Goal: Use online tool/utility: Utilize a website feature to perform a specific function

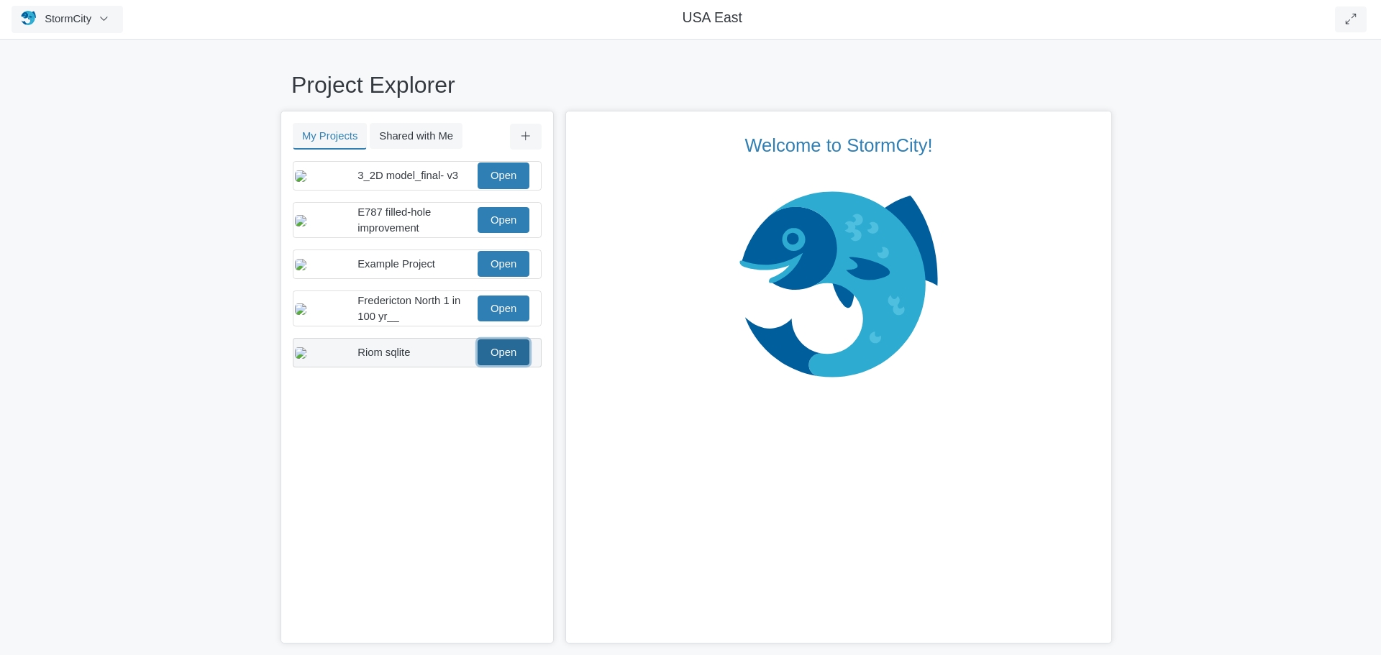
click at [501, 365] on link "Open" at bounding box center [504, 353] width 52 height 26
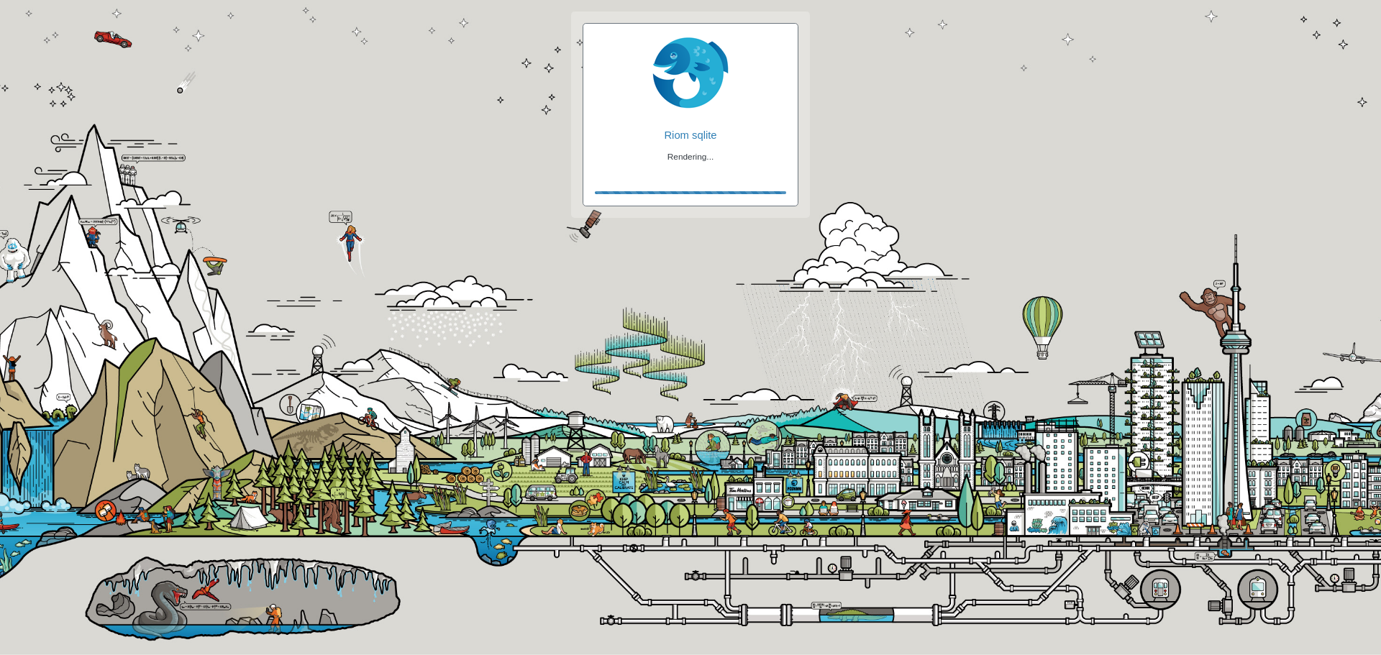
checkbox input "true"
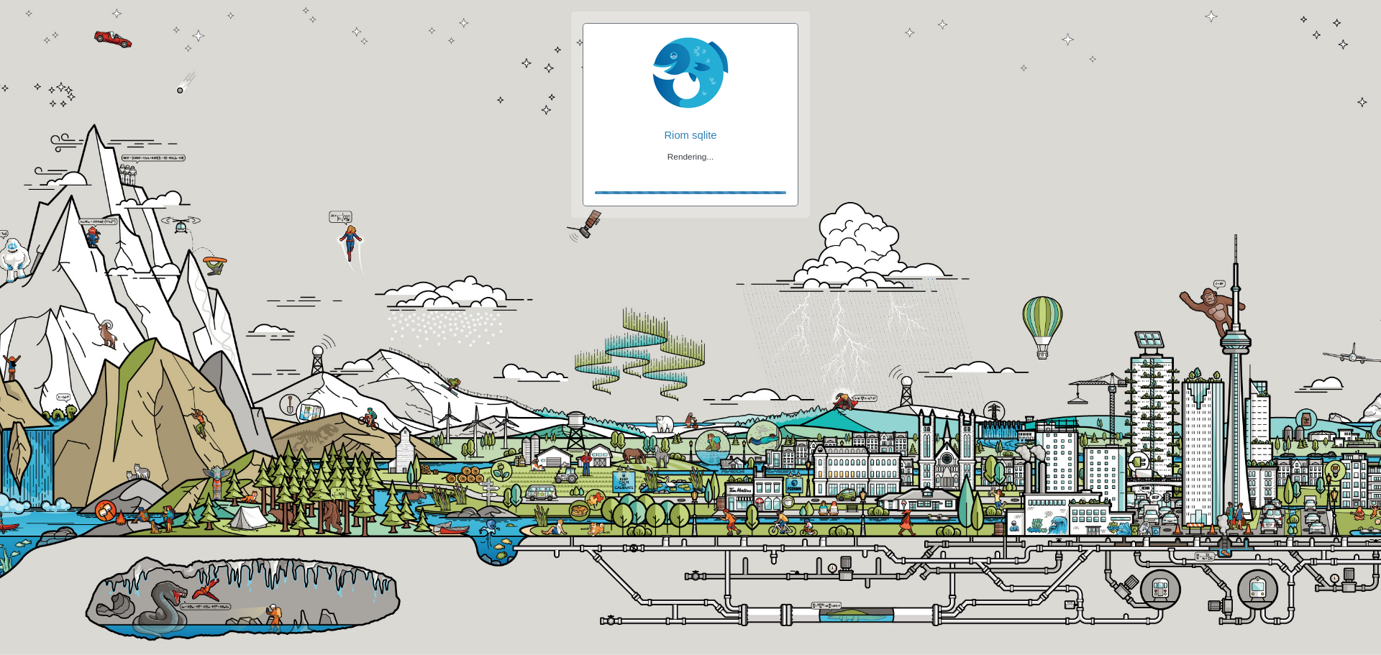
checkbox input "true"
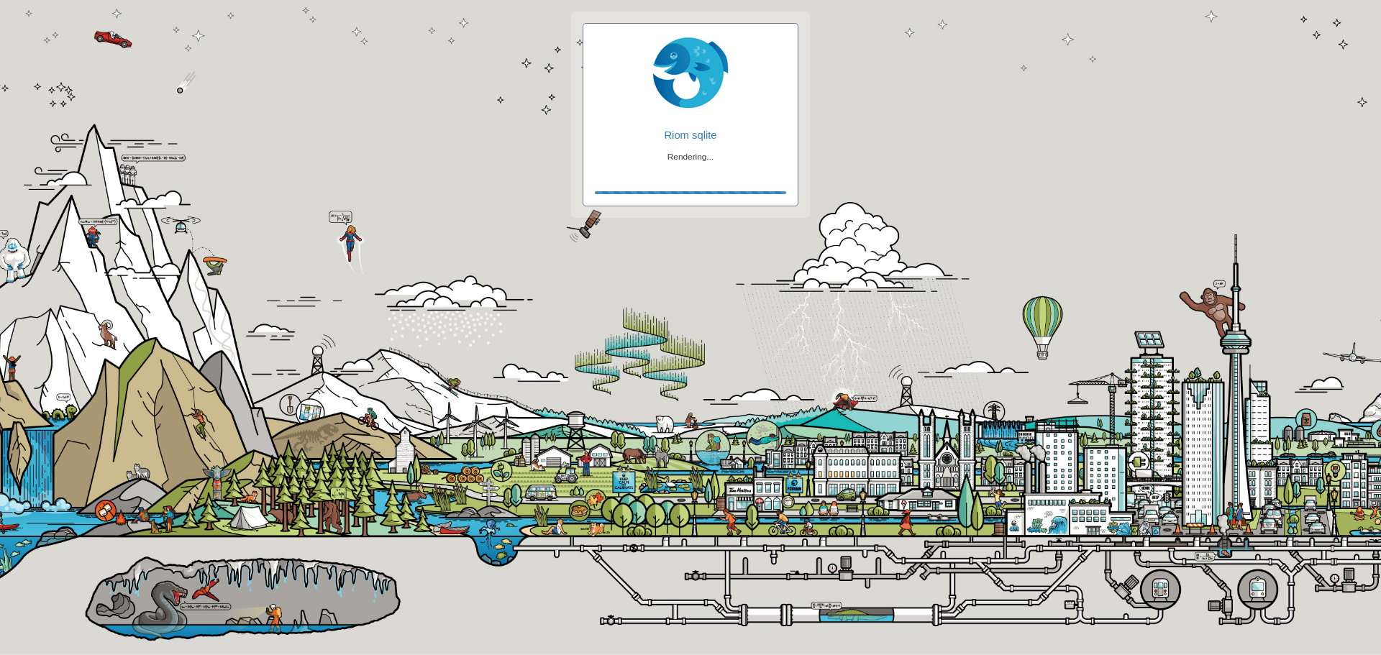
checkbox input "false"
checkbox input "true"
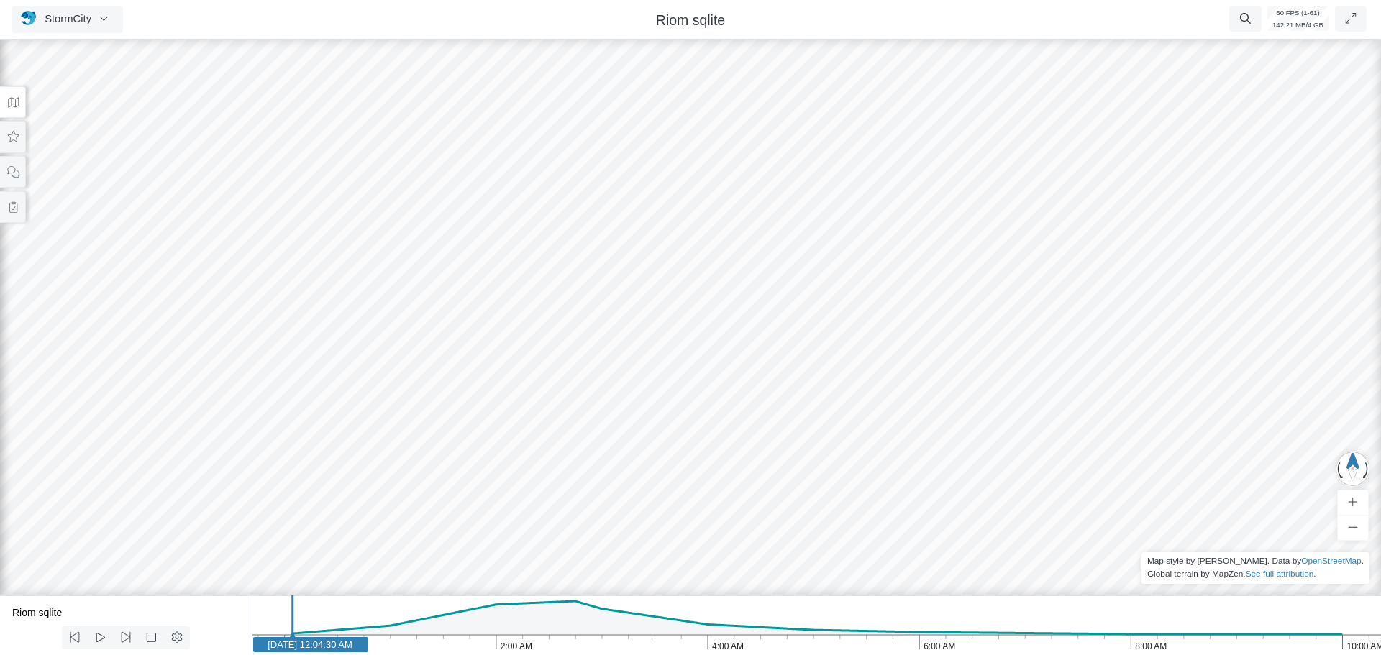
click at [12, 110] on button at bounding box center [13, 102] width 26 height 32
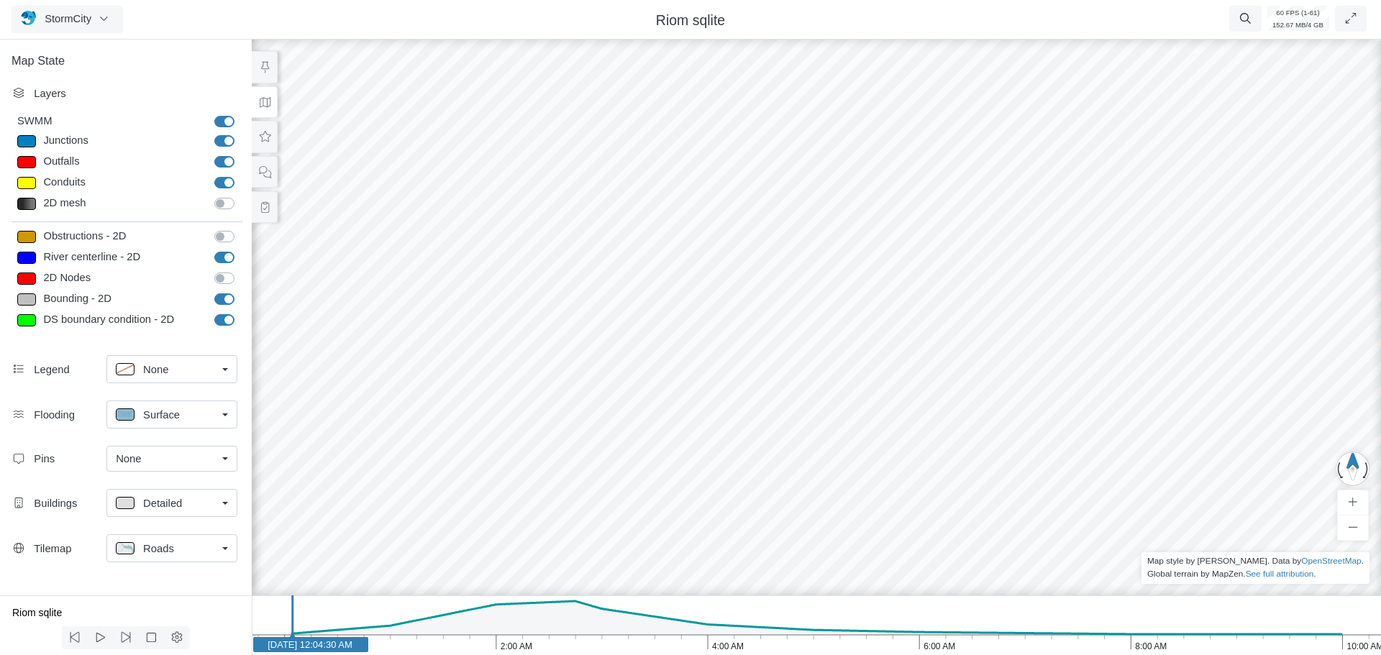
click at [240, 250] on label "River centerline - 2D" at bounding box center [240, 250] width 0 height 0
click at [222, 257] on input "River centerline - 2D" at bounding box center [220, 257] width 12 height 14
checkbox input "false"
click at [240, 291] on label "Bounding - 2D" at bounding box center [240, 291] width 0 height 0
click at [224, 301] on input "Bounding - 2D" at bounding box center [220, 298] width 12 height 14
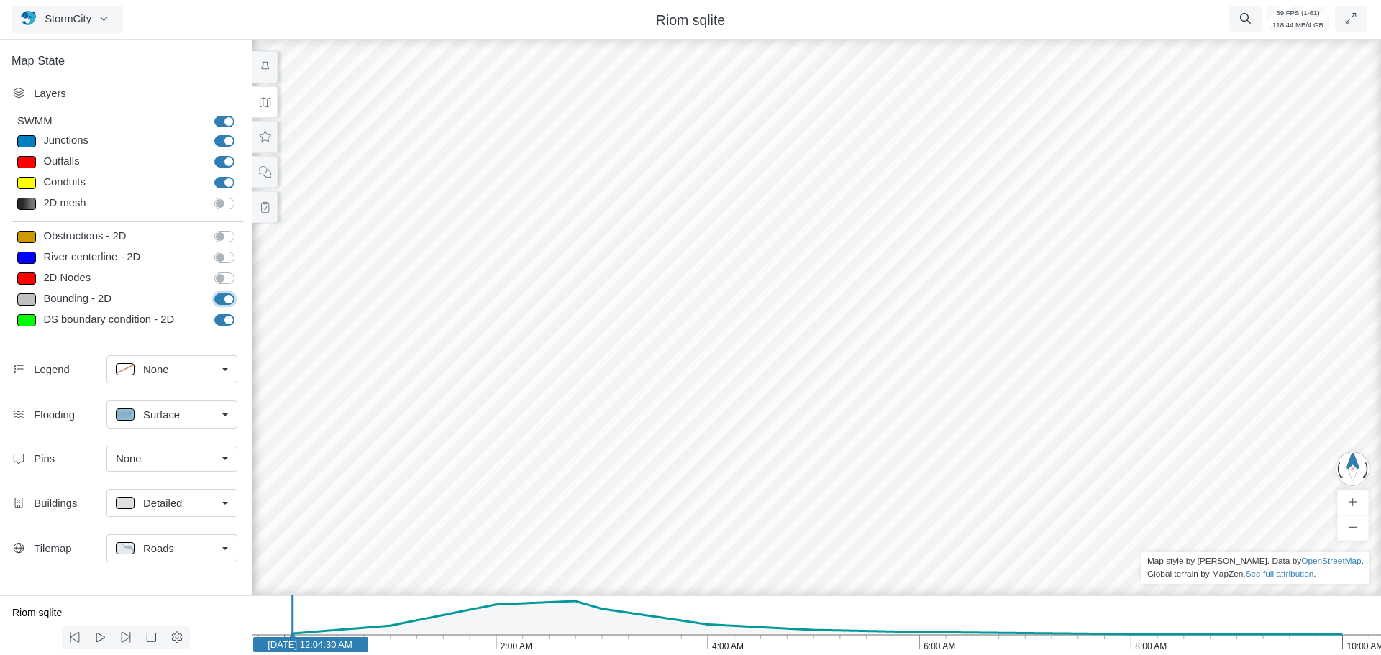
checkbox input "false"
click at [240, 312] on label "DS boundary condition - 2D" at bounding box center [240, 312] width 0 height 0
click at [224, 316] on input "DS boundary condition - 2D" at bounding box center [220, 319] width 12 height 14
checkbox input "false"
click at [570, 647] on rect at bounding box center [518, 644] width 115 height 15
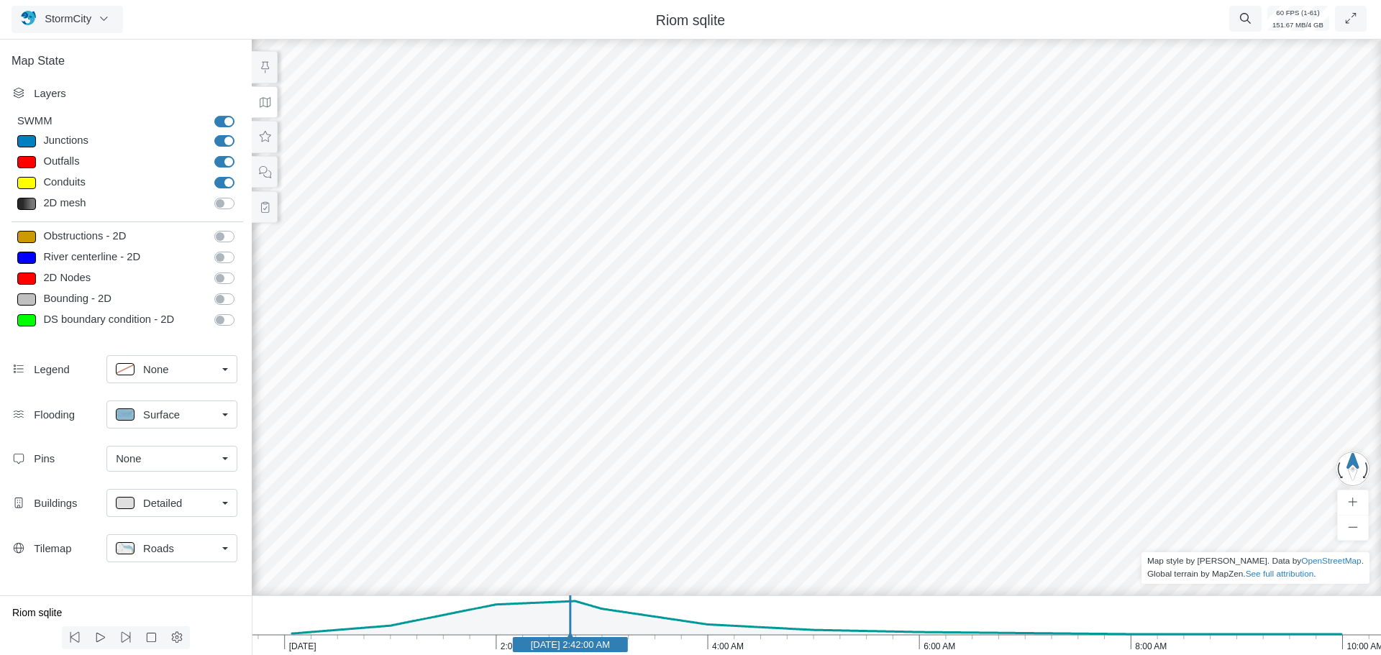
drag, startPoint x: 800, startPoint y: 312, endPoint x: 680, endPoint y: 375, distance: 135.2
click at [680, 375] on div at bounding box center [816, 346] width 1381 height 619
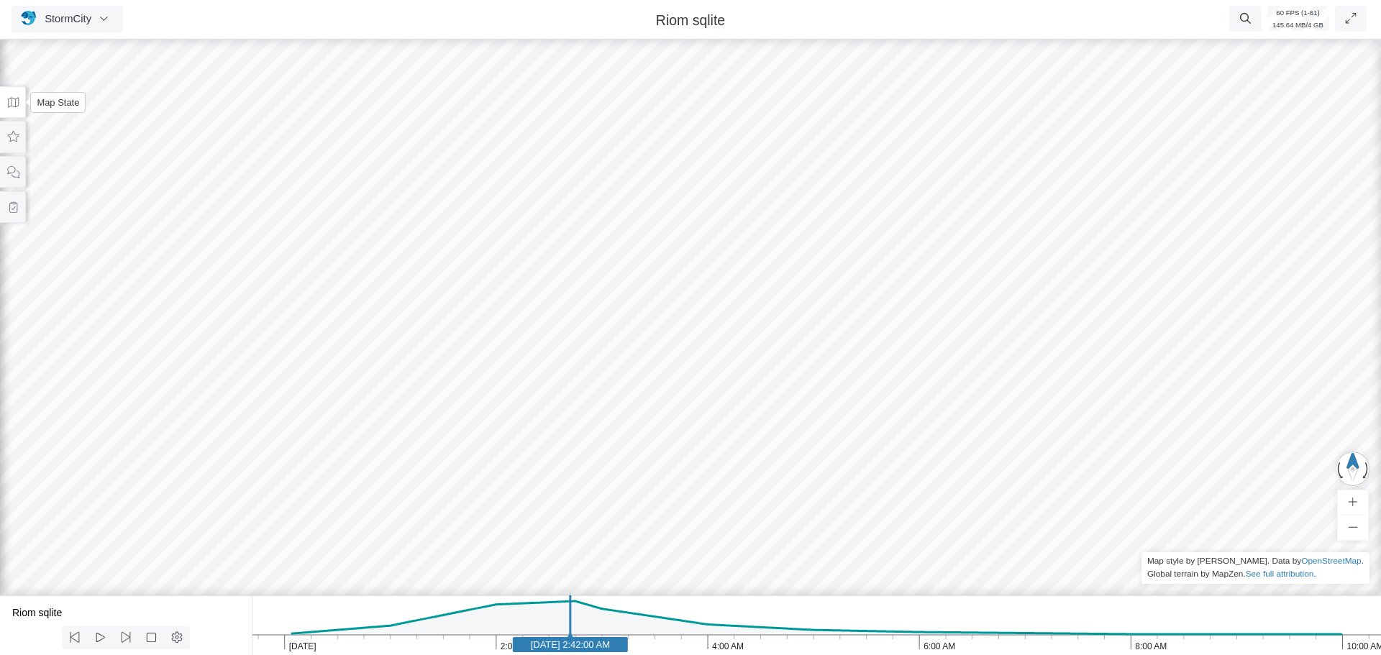
click at [13, 107] on icon at bounding box center [13, 102] width 14 height 11
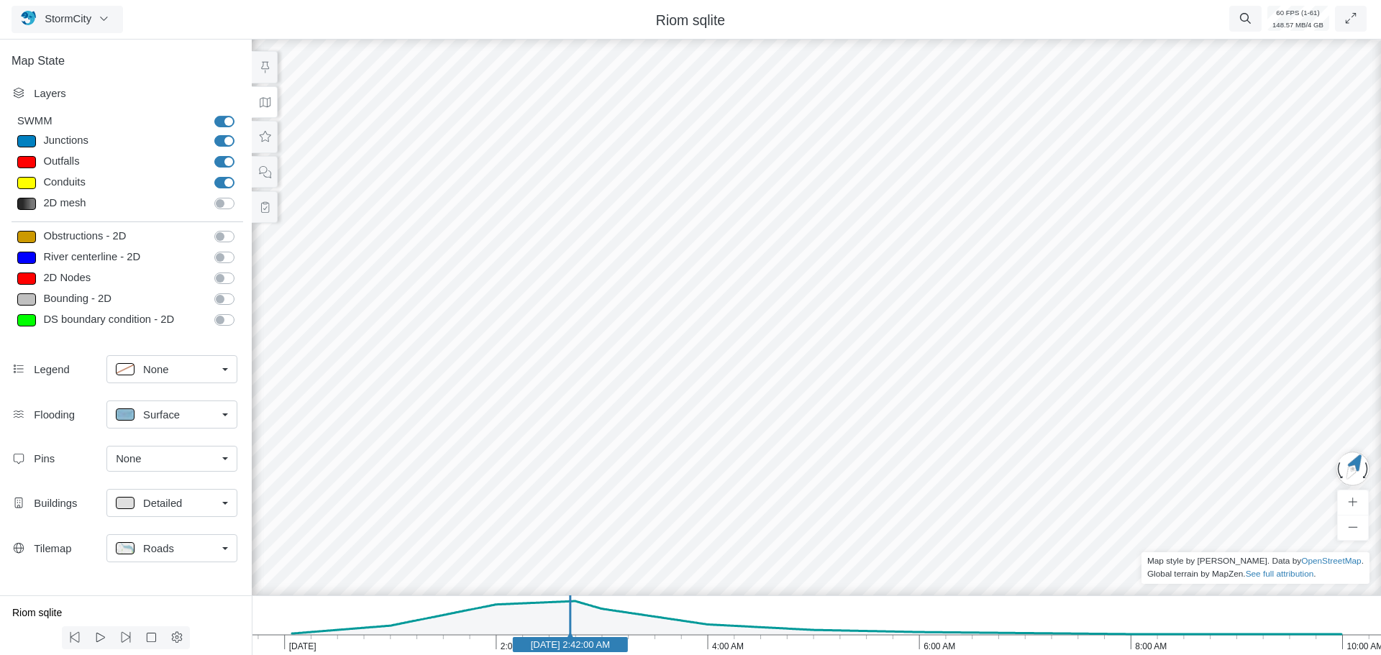
drag, startPoint x: 835, startPoint y: 375, endPoint x: 595, endPoint y: 381, distance: 240.3
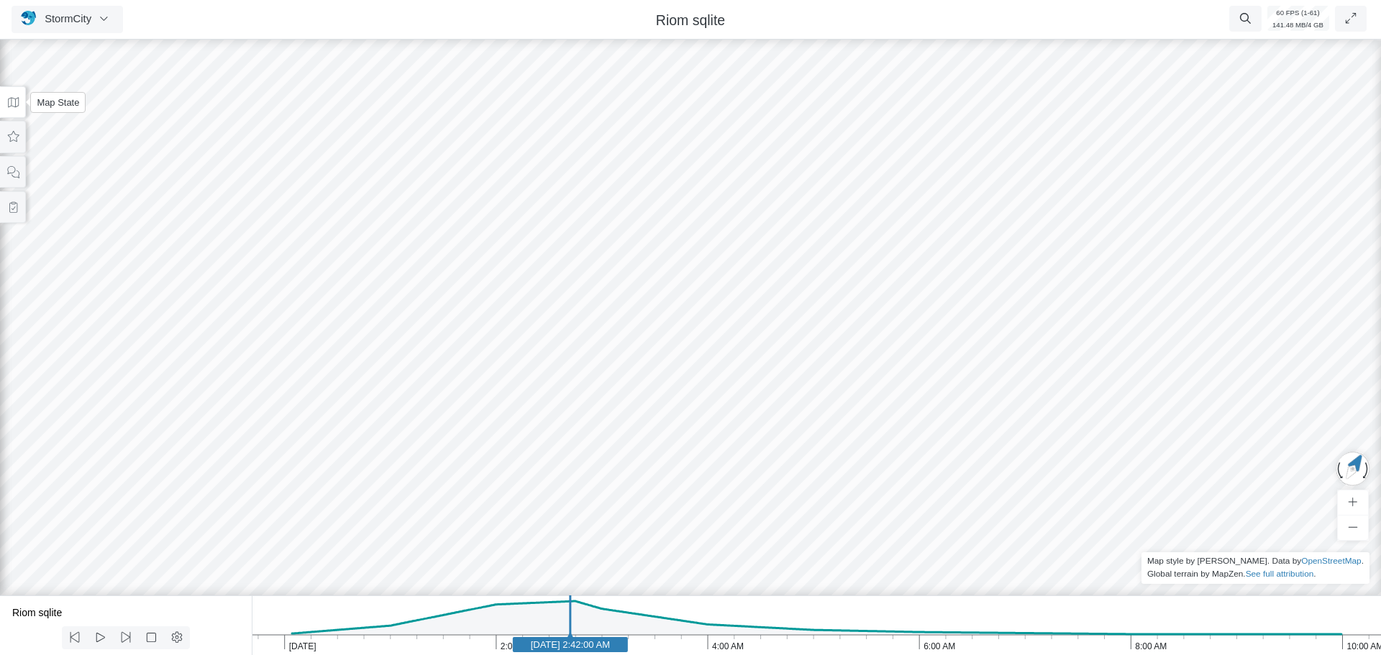
click at [14, 104] on icon at bounding box center [13, 102] width 11 height 10
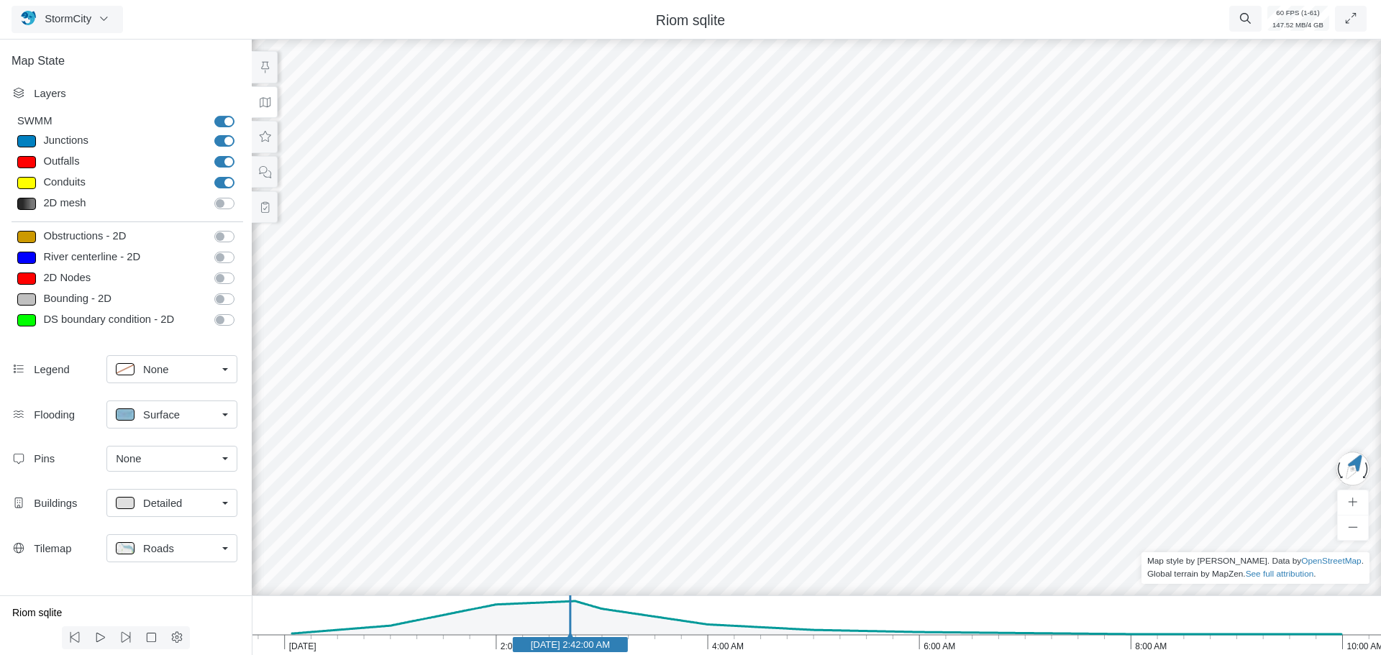
click at [198, 553] on div "Roads" at bounding box center [166, 549] width 101 height 18
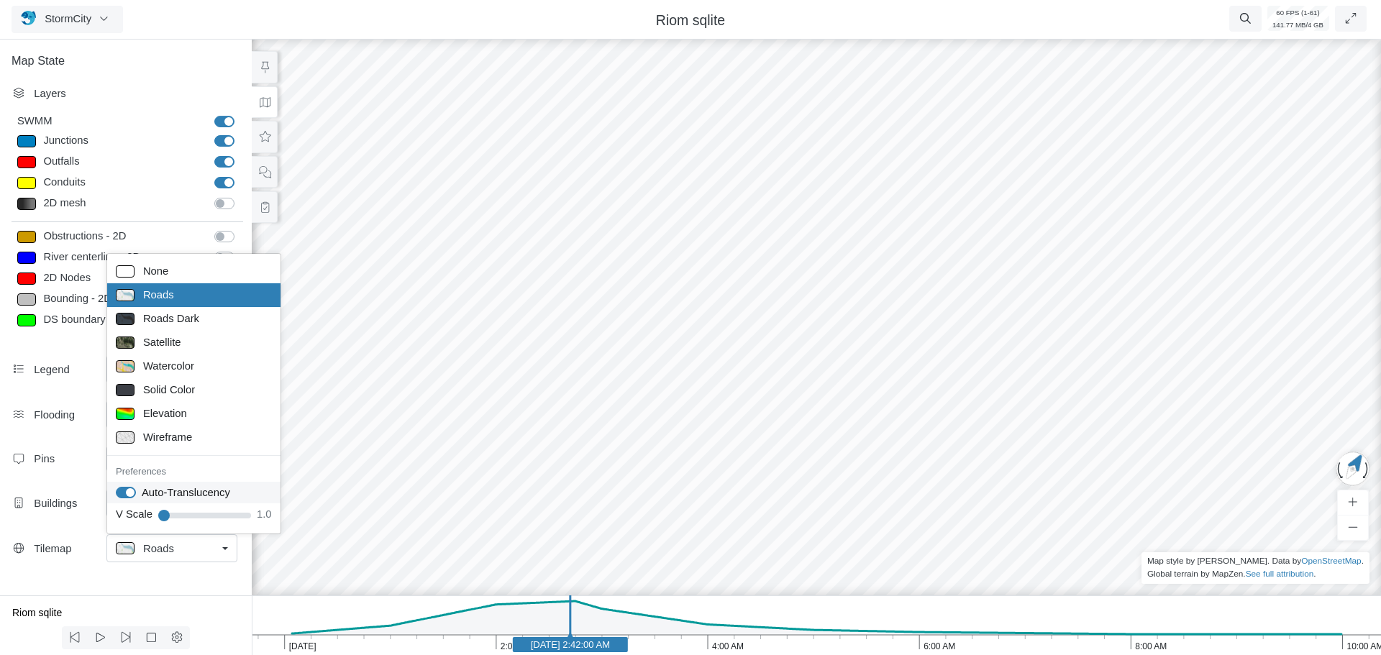
click at [142, 491] on label "Auto-Translucency" at bounding box center [186, 493] width 88 height 16
checkbox input "false"
drag, startPoint x: 688, startPoint y: 467, endPoint x: 527, endPoint y: 168, distance: 339.2
click at [540, 70] on div at bounding box center [816, 346] width 1381 height 619
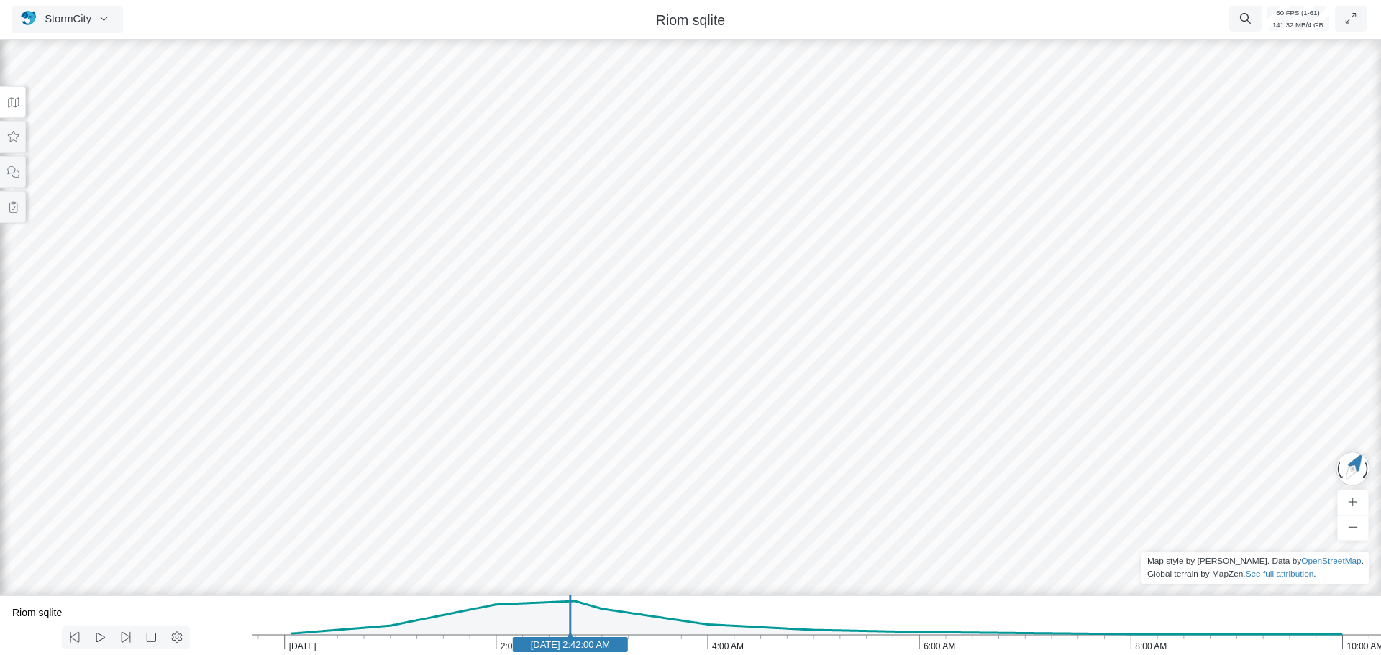
drag, startPoint x: 573, startPoint y: 432, endPoint x: 357, endPoint y: 158, distance: 348.3
click at [357, 158] on div at bounding box center [690, 346] width 1381 height 619
drag, startPoint x: 413, startPoint y: 432, endPoint x: 291, endPoint y: 150, distance: 307.1
click at [291, 150] on div at bounding box center [690, 346] width 1381 height 619
drag, startPoint x: 783, startPoint y: 525, endPoint x: 581, endPoint y: 368, distance: 255.8
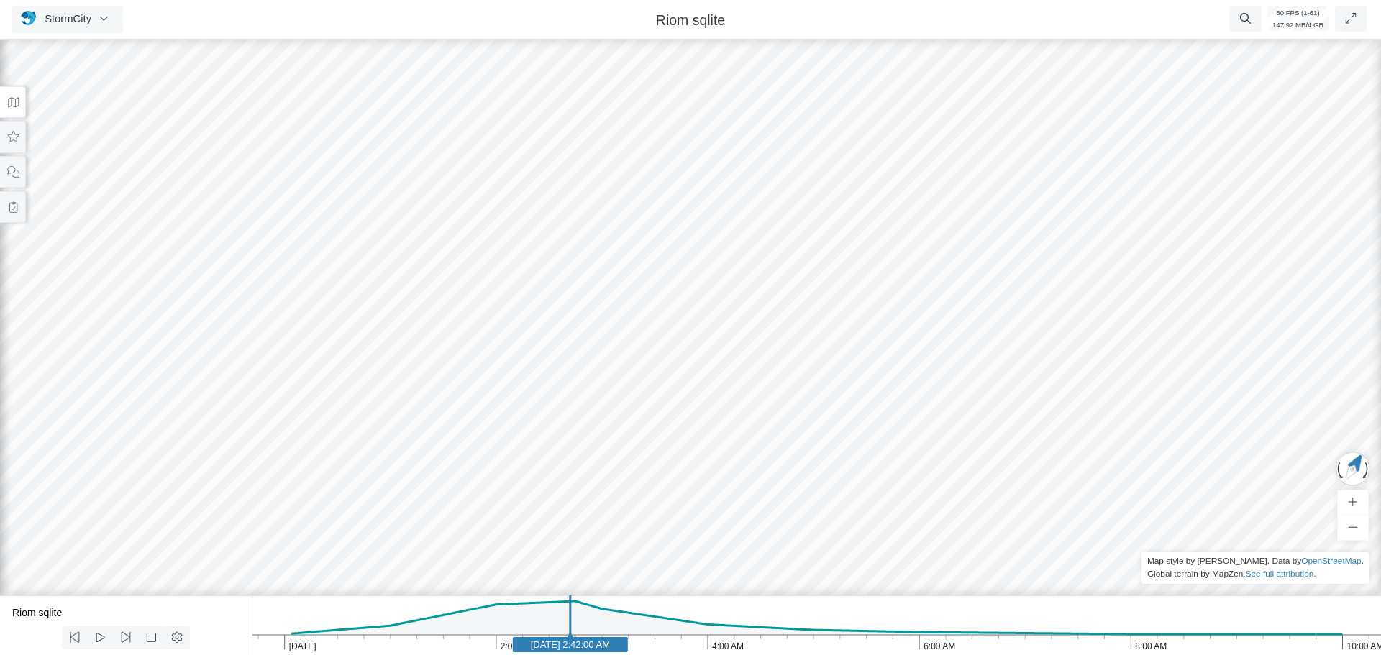
click at [581, 368] on div at bounding box center [690, 346] width 1381 height 619
drag, startPoint x: 614, startPoint y: 460, endPoint x: 365, endPoint y: 304, distance: 293.4
drag, startPoint x: 632, startPoint y: 266, endPoint x: 606, endPoint y: 382, distance: 118.5
click at [608, 383] on div at bounding box center [690, 346] width 1381 height 619
click at [22, 104] on button at bounding box center [13, 102] width 26 height 32
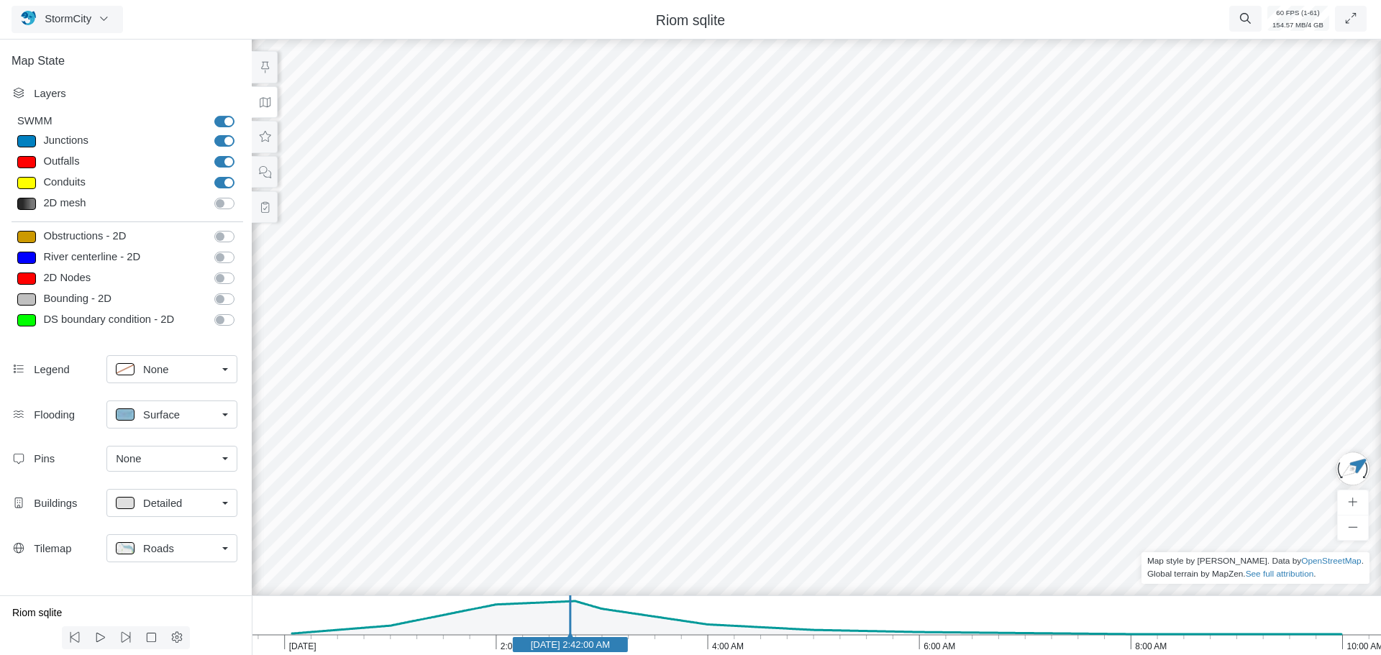
click at [164, 506] on span "Detailed" at bounding box center [162, 504] width 39 height 16
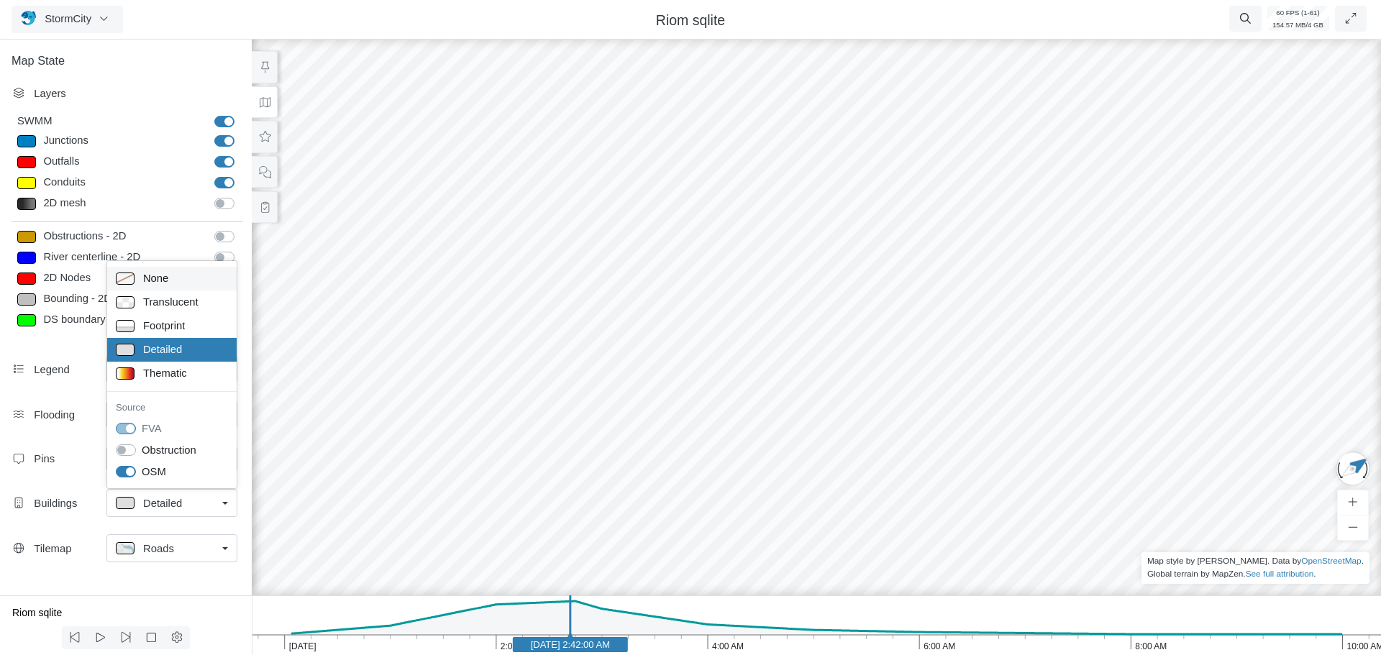
click at [167, 280] on span "None" at bounding box center [155, 278] width 25 height 16
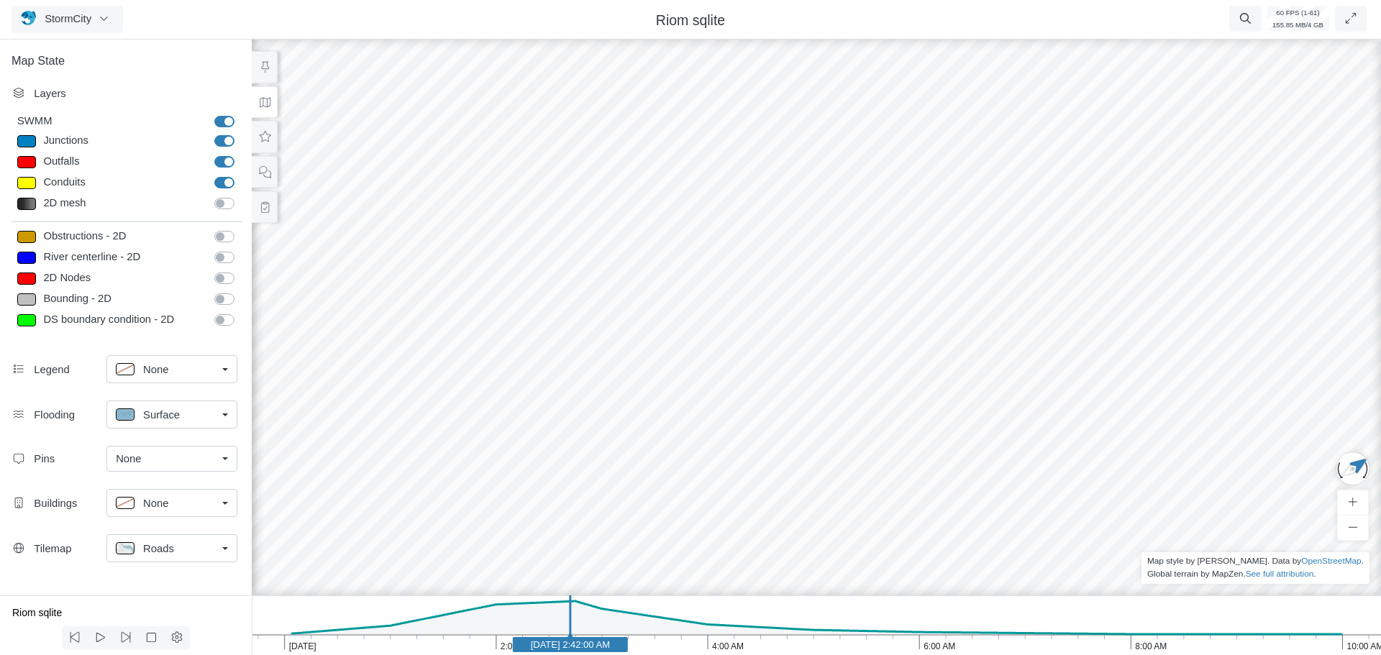
drag, startPoint x: 657, startPoint y: 462, endPoint x: 617, endPoint y: 386, distance: 85.3
click at [617, 386] on div at bounding box center [816, 346] width 1381 height 619
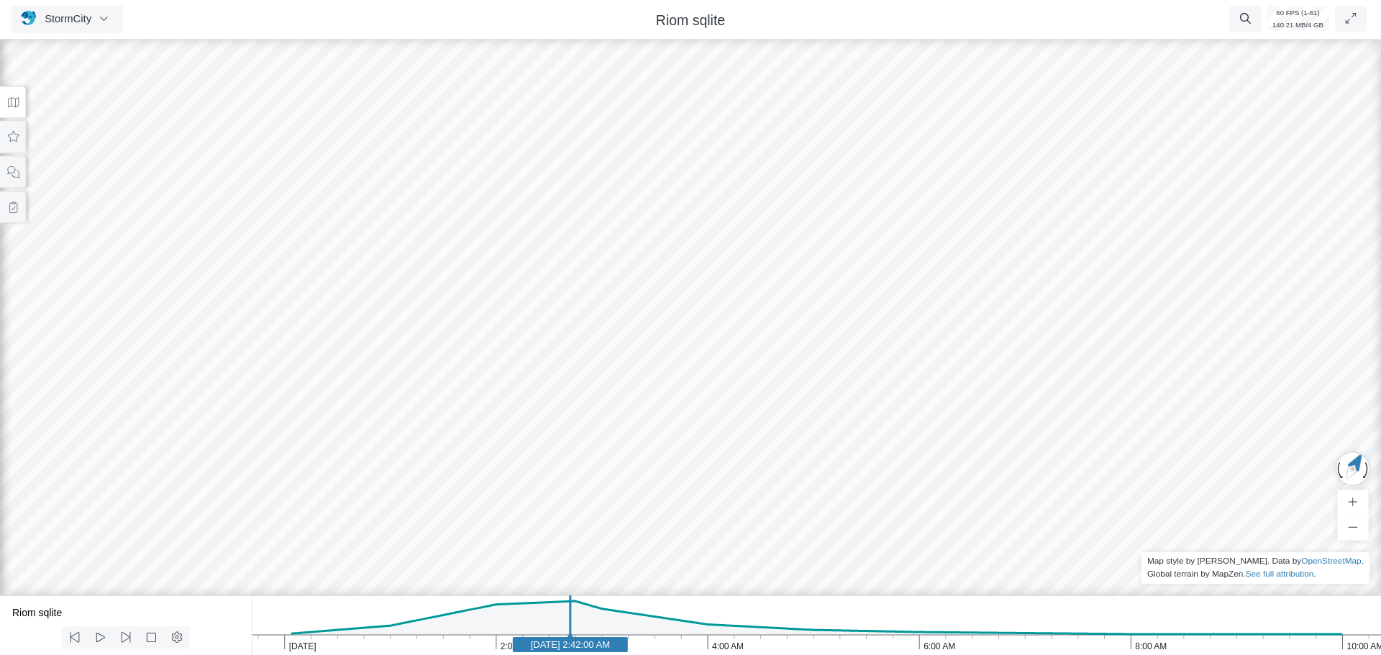
drag, startPoint x: 608, startPoint y: 425, endPoint x: 749, endPoint y: 404, distance: 142.6
click at [10, 100] on icon at bounding box center [13, 102] width 14 height 11
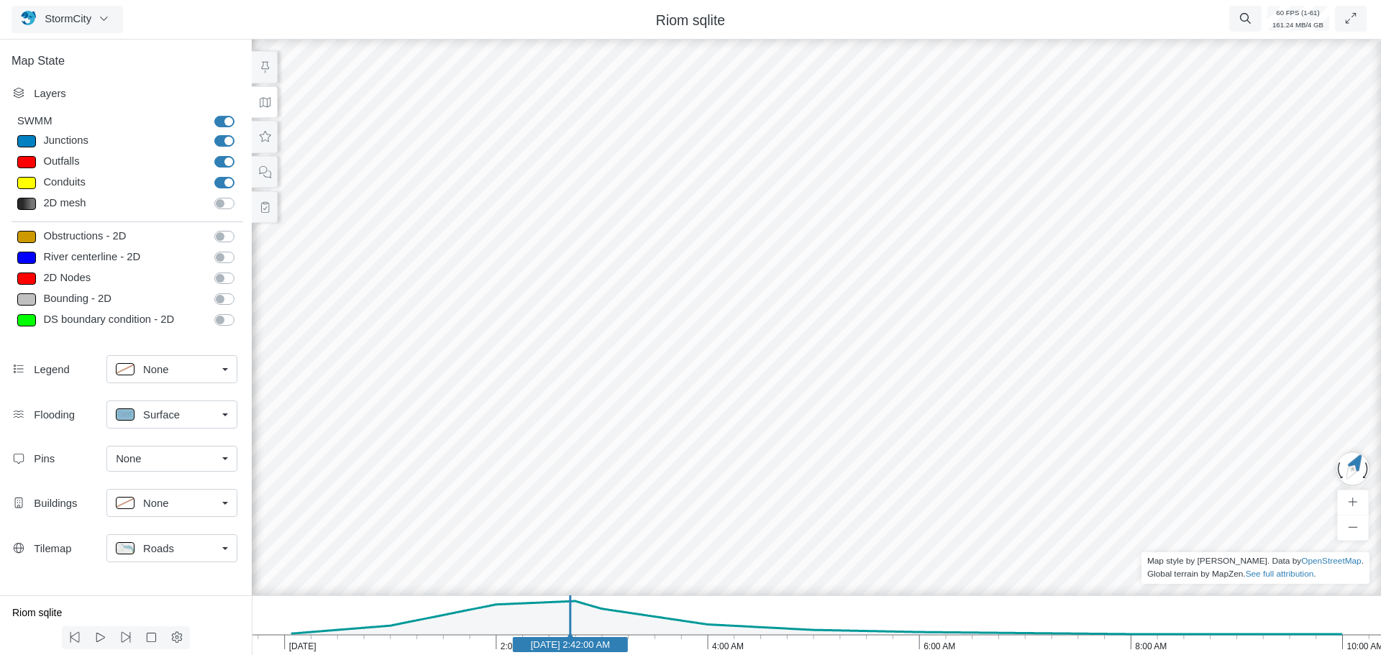
click at [177, 553] on div "Roads" at bounding box center [166, 549] width 101 height 18
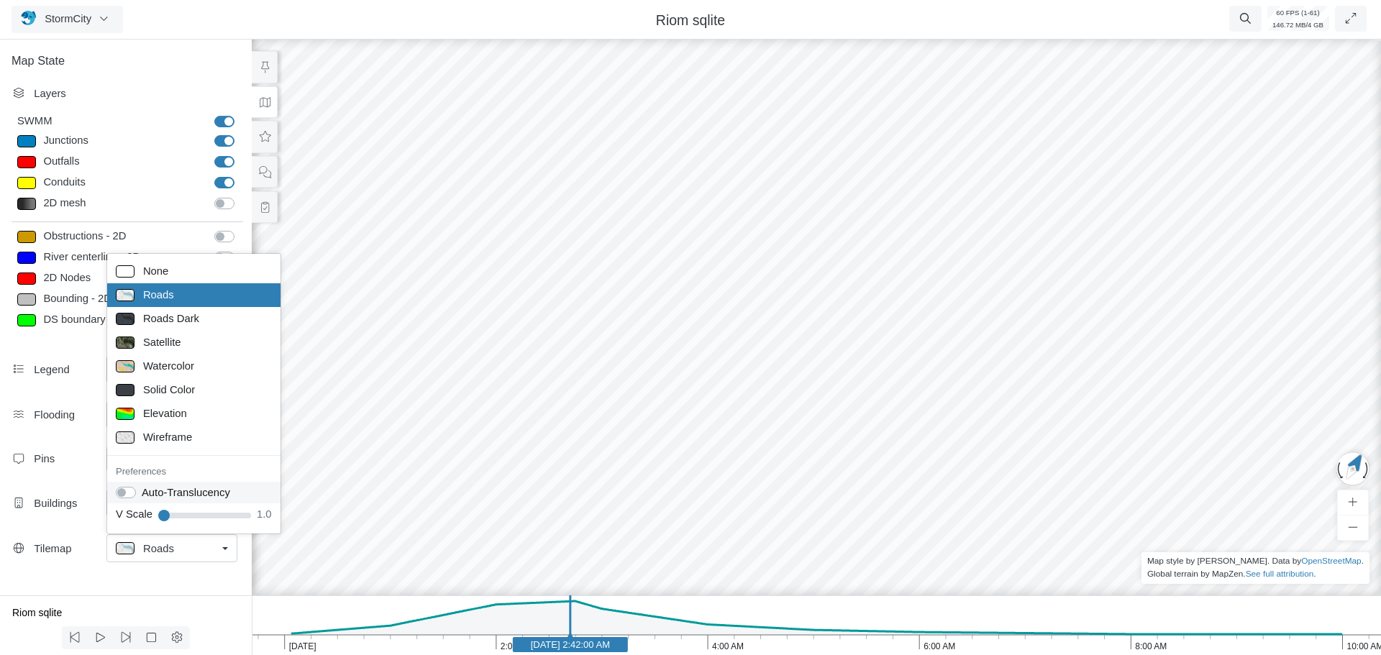
click at [142, 493] on label "Auto-Translucency" at bounding box center [186, 493] width 88 height 16
checkbox input "false"
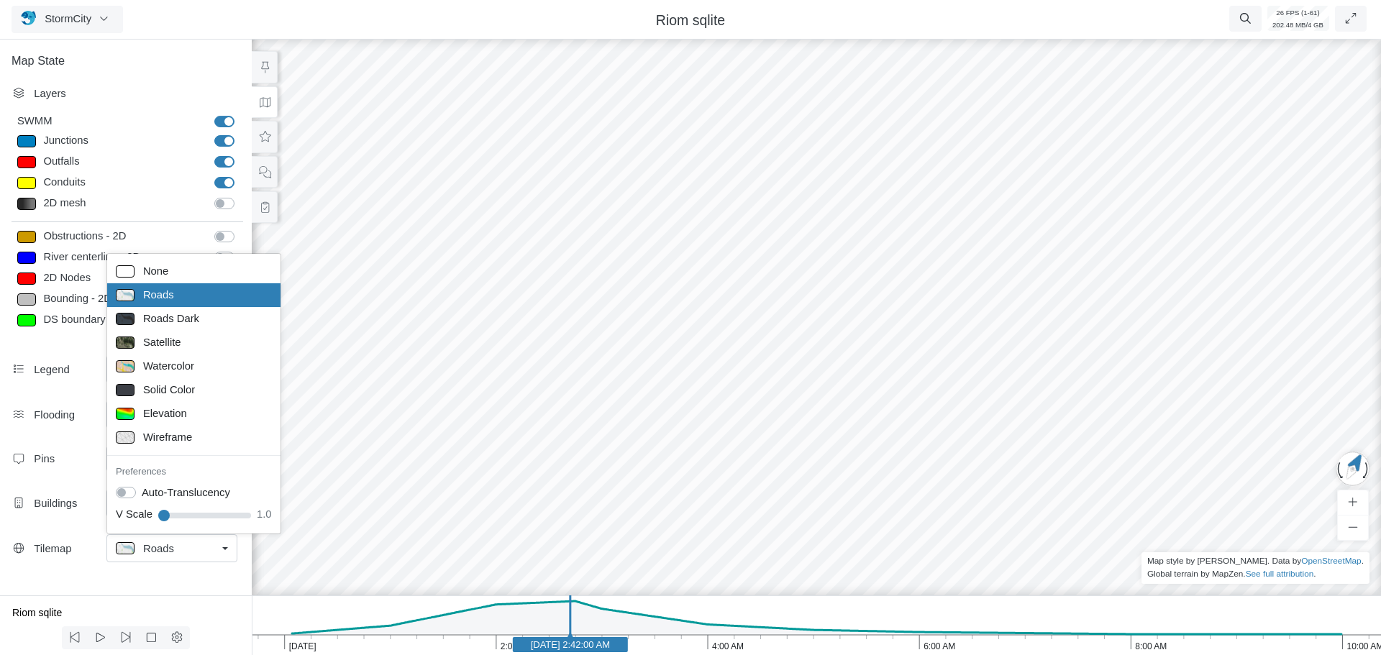
drag, startPoint x: 723, startPoint y: 416, endPoint x: 676, endPoint y: 391, distance: 52.8
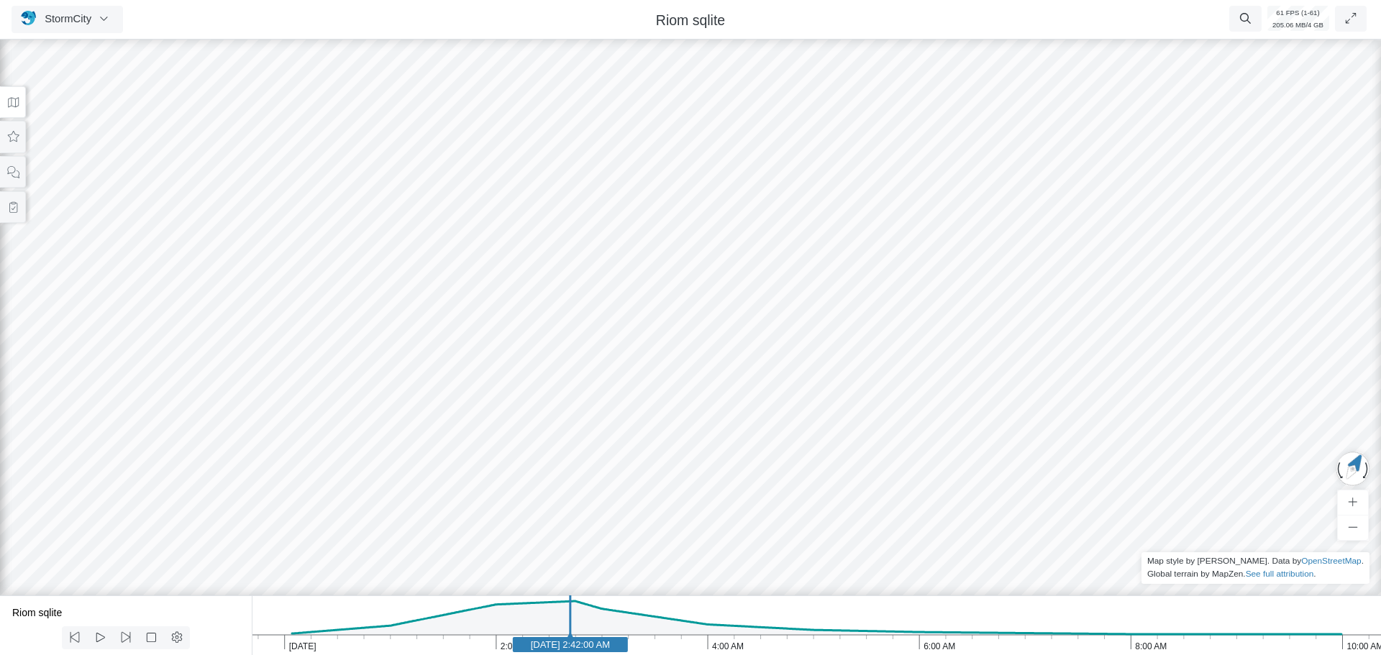
drag, startPoint x: 783, startPoint y: 314, endPoint x: 845, endPoint y: 406, distance: 111.5
click at [845, 406] on div at bounding box center [690, 346] width 1381 height 619
click at [513, 404] on div at bounding box center [690, 346] width 1381 height 619
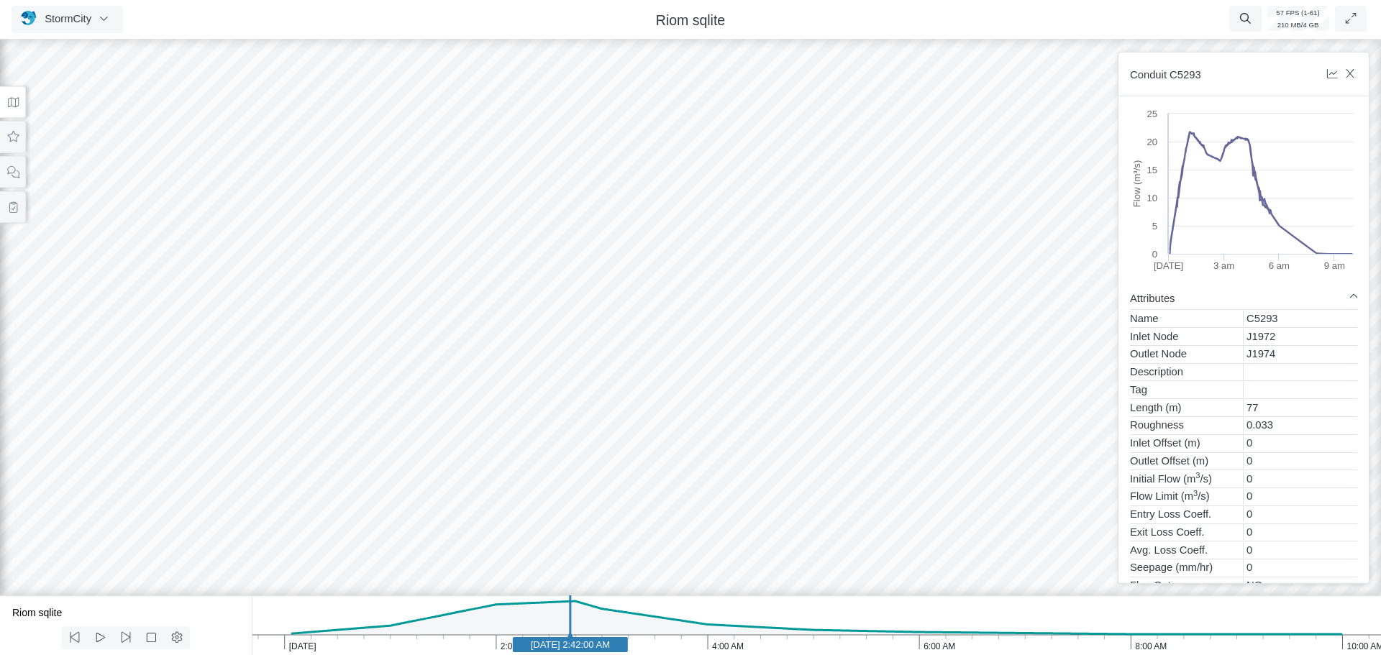
click at [512, 405] on div at bounding box center [690, 346] width 1381 height 619
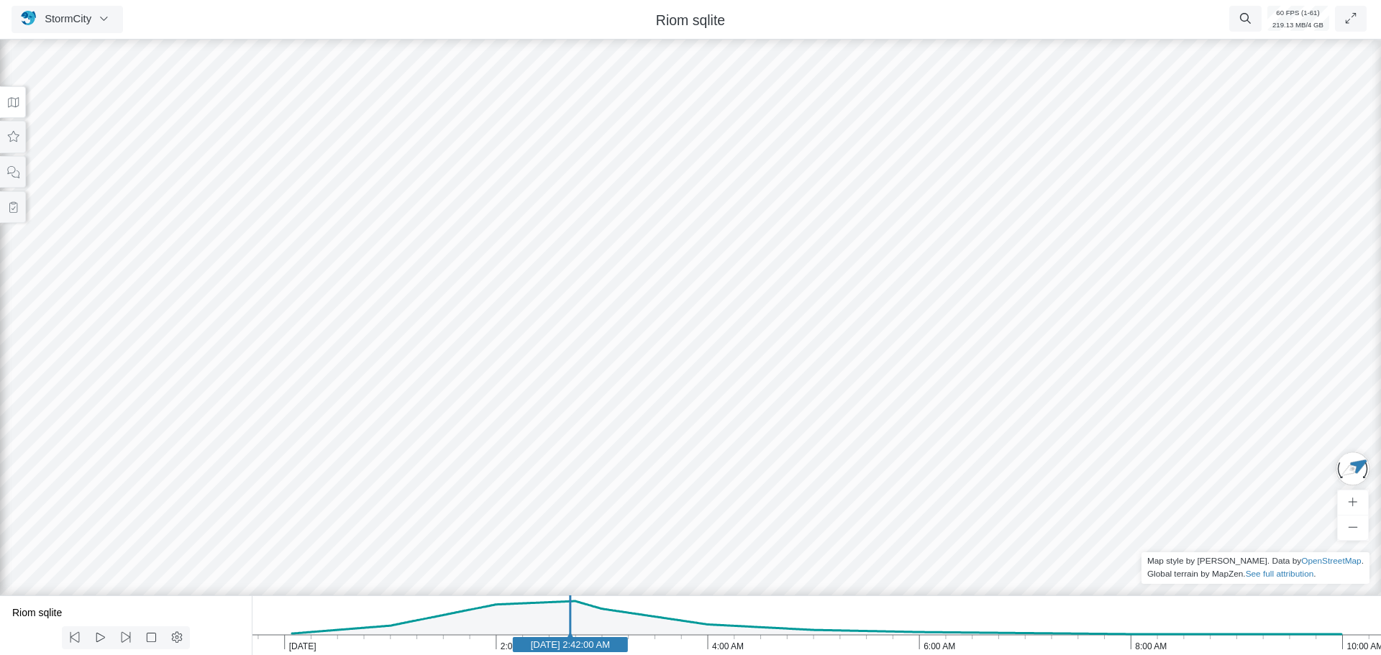
drag, startPoint x: 695, startPoint y: 435, endPoint x: 537, endPoint y: 439, distance: 158.3
click at [463, 647] on icon "10:00 AM 8:00 AM 6:00 AM 4:00 AM 2:00 AM [DATE] [DATE] 2:42:00 AM" at bounding box center [816, 626] width 1129 height 60
click at [424, 648] on text "[DATE] 1:41:30 AM" at bounding box center [463, 644] width 79 height 11
click at [382, 645] on text "[DATE] 1:17:00 AM" at bounding box center [420, 644] width 79 height 11
click at [423, 652] on rect at bounding box center [382, 644] width 115 height 15
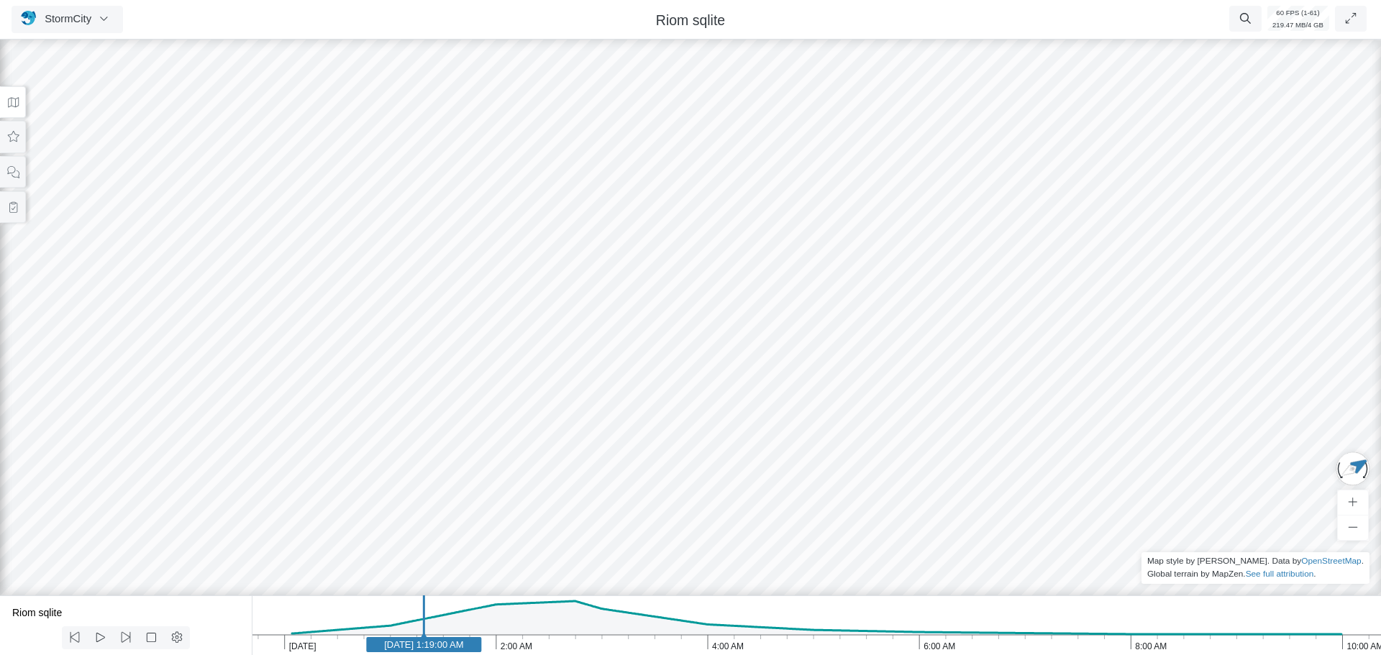
click at [460, 642] on text "[DATE] 1:19:00 AM" at bounding box center [423, 644] width 79 height 11
click at [488, 655] on icon "10:00 AM 8:00 AM 6:00 AM 4:00 AM 2:00 AM [DATE] [DATE] 1:40:00 AM" at bounding box center [816, 626] width 1129 height 60
click at [406, 647] on icon "10:00 AM 8:00 AM 6:00 AM 4:00 AM 2:00 AM [DATE] [DATE] 1:56:00 AM" at bounding box center [816, 626] width 1129 height 60
click at [426, 642] on text "[DATE] 1:09:30 AM" at bounding box center [407, 644] width 79 height 11
click at [474, 351] on div at bounding box center [690, 346] width 1381 height 619
